Goal: Information Seeking & Learning: Learn about a topic

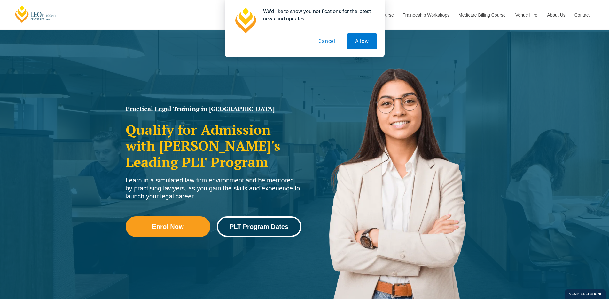
click at [266, 227] on span "PLT Program Dates" at bounding box center [259, 226] width 59 height 6
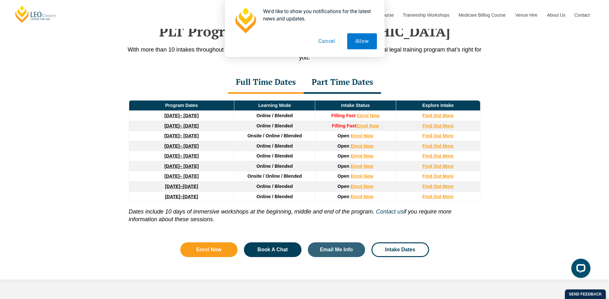
scroll to position [842, 0]
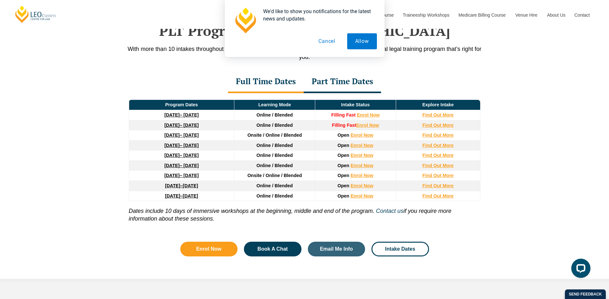
click at [326, 40] on button "Cancel" at bounding box center [326, 41] width 33 height 16
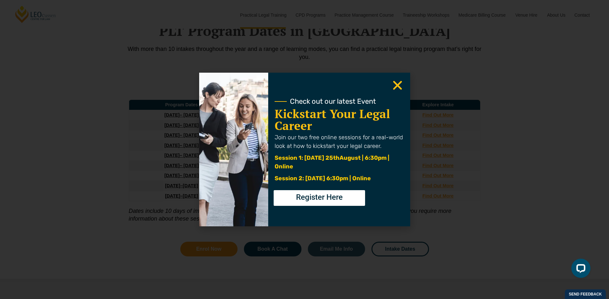
click at [401, 86] on icon "Close" at bounding box center [397, 85] width 12 height 12
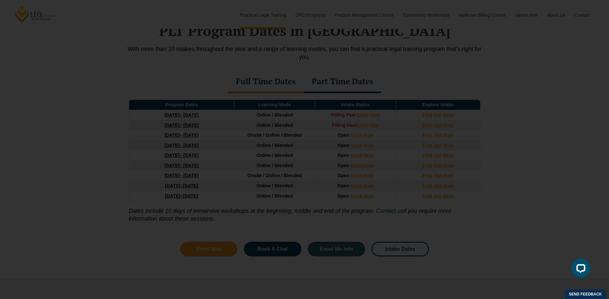
click at [398, 82] on icon "Close" at bounding box center [397, 85] width 12 height 12
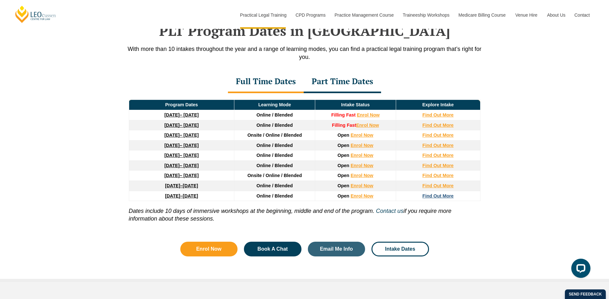
click at [435, 198] on strong "Find Out More" at bounding box center [437, 195] width 31 height 5
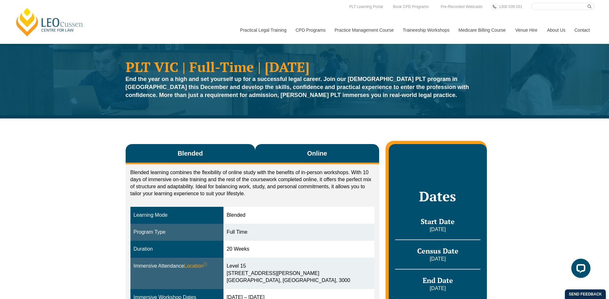
click at [297, 151] on button "Online" at bounding box center [317, 154] width 124 height 20
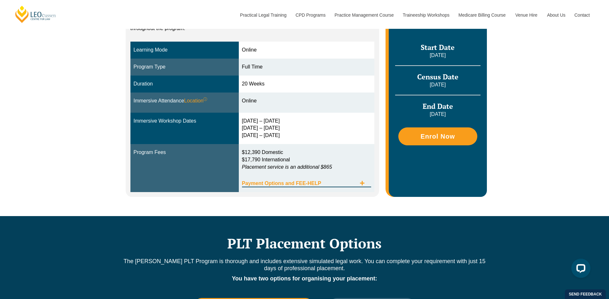
scroll to position [171, 0]
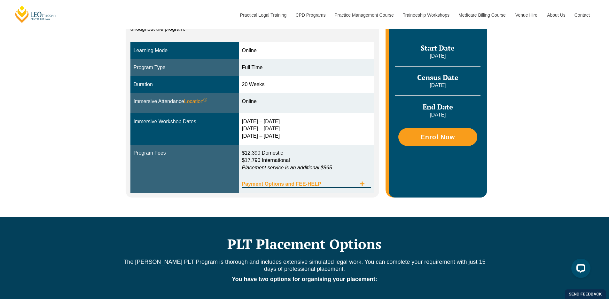
click at [313, 180] on div "Payment Options and FEE-HELP" at bounding box center [306, 181] width 129 height 13
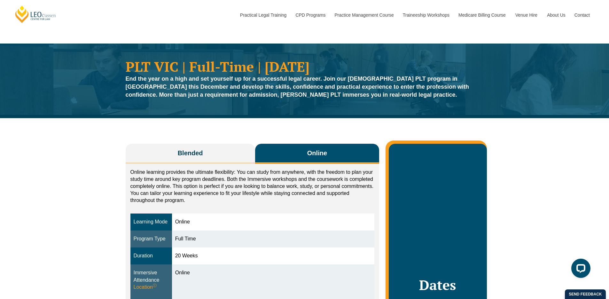
scroll to position [0, 0]
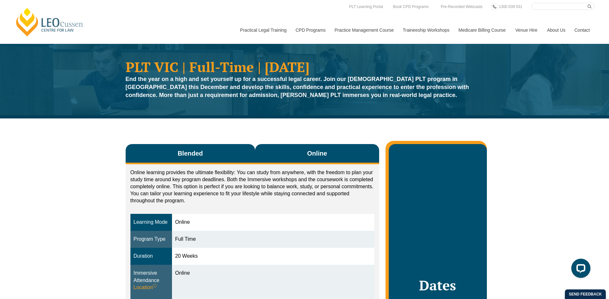
click at [199, 149] on span "Blended" at bounding box center [190, 153] width 25 height 9
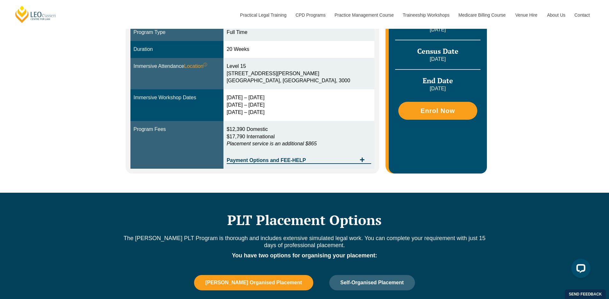
scroll to position [98, 0]
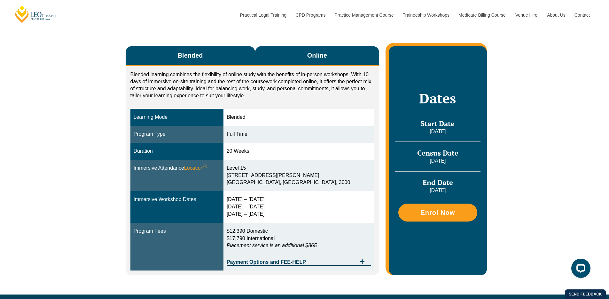
click at [309, 55] on span "Online" at bounding box center [317, 55] width 20 height 9
